Goal: Information Seeking & Learning: Learn about a topic

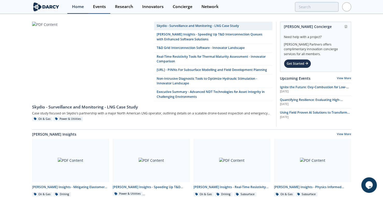
click at [100, 6] on div "Events" at bounding box center [99, 7] width 13 height 4
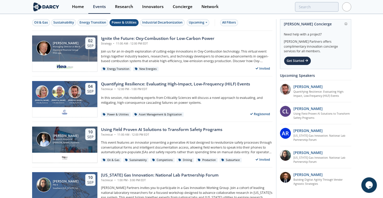
click at [131, 22] on div "Power & Utilities" at bounding box center [124, 22] width 25 height 5
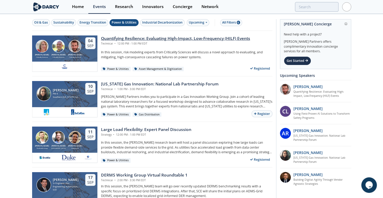
click at [134, 38] on div "Quantifying Resilience: Evaluating High-Impact, Low-Frequency (HILF) Events" at bounding box center [175, 38] width 149 height 6
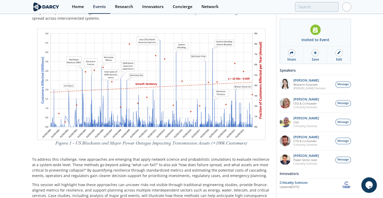
scroll to position [101, 0]
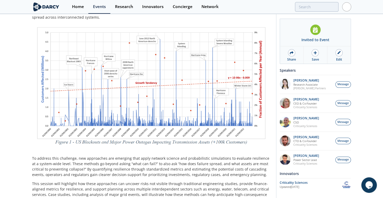
click at [137, 157] on p "To address this challenge, new approaches are emerging that apply network scien…" at bounding box center [152, 167] width 240 height 22
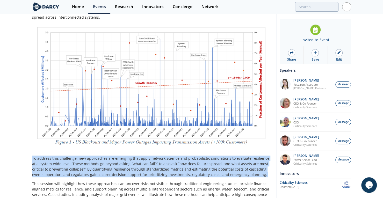
click at [137, 157] on p "To address this challenge, new approaches are emerging that apply network scien…" at bounding box center [152, 167] width 240 height 22
click at [215, 159] on p "To address this challenge, new approaches are emerging that apply network scien…" at bounding box center [152, 167] width 240 height 22
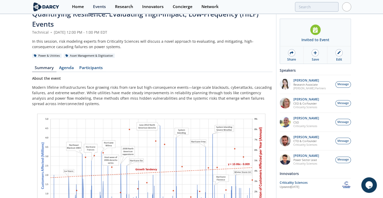
scroll to position [0, 0]
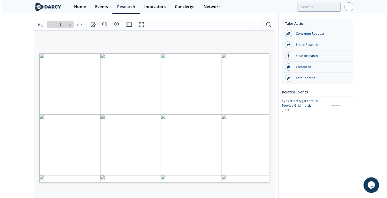
scroll to position [62, 0]
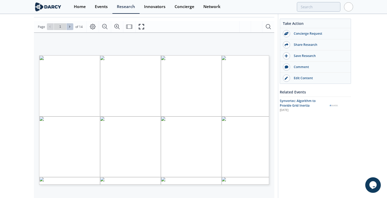
click at [70, 27] on icon at bounding box center [69, 26] width 3 height 3
type input "2"
click at [70, 27] on icon at bounding box center [69, 26] width 3 height 3
type input "3"
click at [70, 27] on icon at bounding box center [69, 26] width 3 height 3
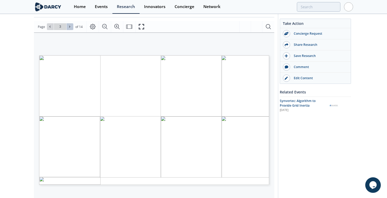
type input "4"
click at [70, 27] on icon at bounding box center [69, 26] width 3 height 3
type input "5"
click at [70, 27] on icon at bounding box center [69, 26] width 3 height 3
type input "6"
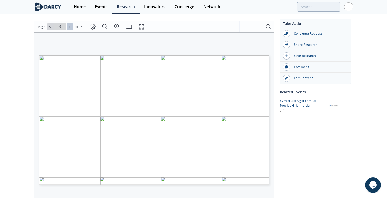
click at [70, 27] on icon at bounding box center [69, 26] width 3 height 3
type input "7"
click at [70, 27] on icon at bounding box center [69, 26] width 3 height 3
type input "8"
click at [70, 27] on icon at bounding box center [69, 26] width 3 height 3
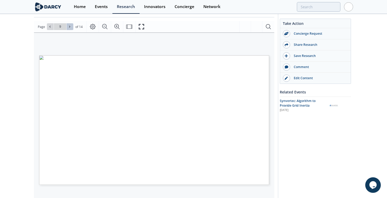
type input "9"
click at [69, 27] on icon at bounding box center [69, 26] width 3 height 3
click at [49, 27] on icon at bounding box center [49, 27] width 1 height 2
click at [70, 28] on icon at bounding box center [69, 26] width 3 height 3
type input "10"
